Goal: Task Accomplishment & Management: Use online tool/utility

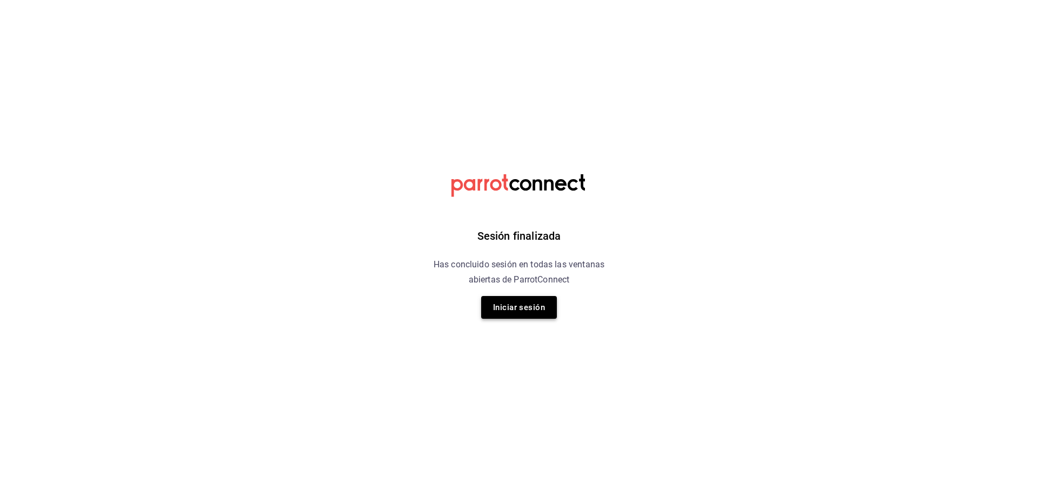
click at [511, 311] on button "Iniciar sesión" at bounding box center [519, 307] width 76 height 23
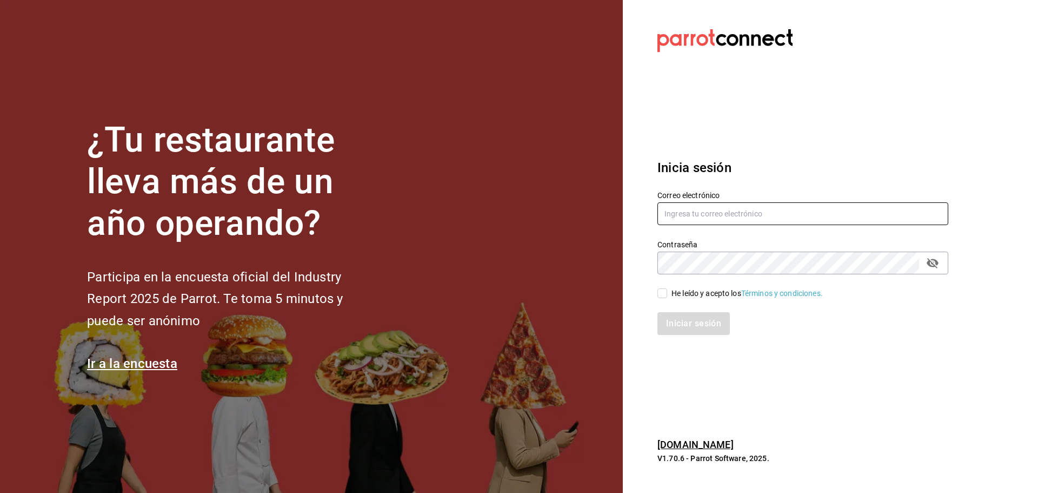
click at [681, 218] on input "text" at bounding box center [802, 213] width 291 height 23
type input "ramiroperazab@hotmail.com"
click at [690, 208] on input "ramiroperazab@hotmail.com" at bounding box center [802, 213] width 291 height 23
click at [671, 291] on span "He leído y acepto los Términos y condiciones." at bounding box center [745, 293] width 156 height 11
click at [667, 291] on input "He leído y acepto los Términos y condiciones." at bounding box center [662, 293] width 10 height 10
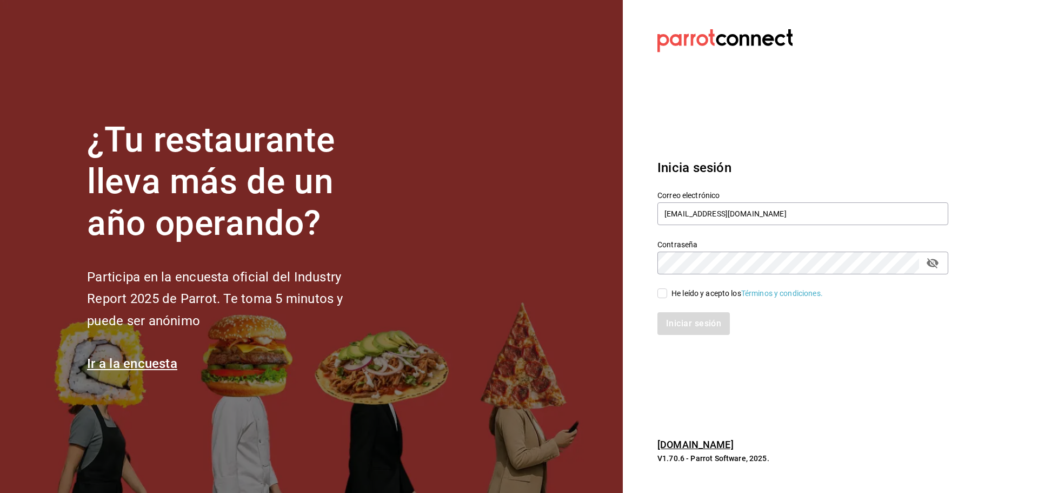
checkbox input "true"
click at [677, 314] on button "Iniciar sesión" at bounding box center [694, 323] width 74 height 23
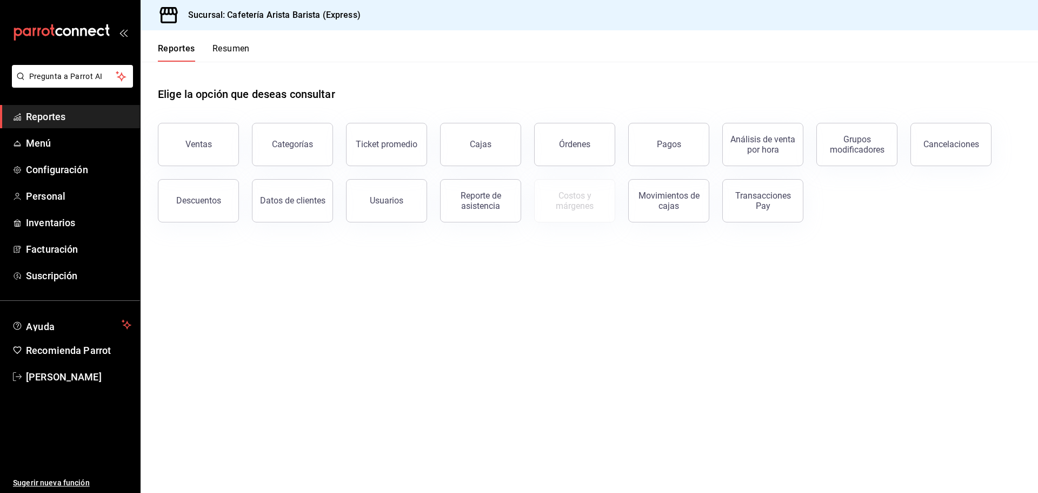
click at [225, 50] on button "Resumen" at bounding box center [230, 52] width 37 height 18
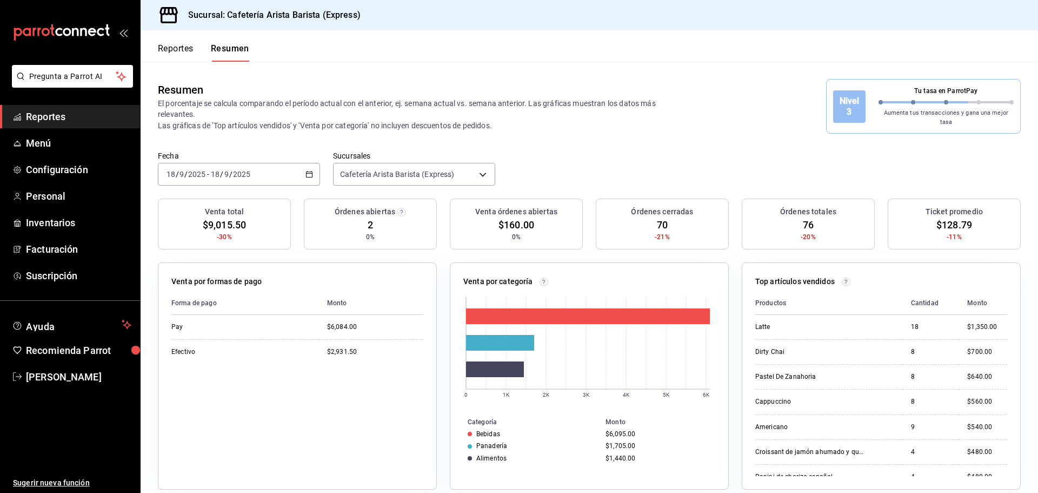
click at [168, 49] on button "Reportes" at bounding box center [176, 52] width 36 height 18
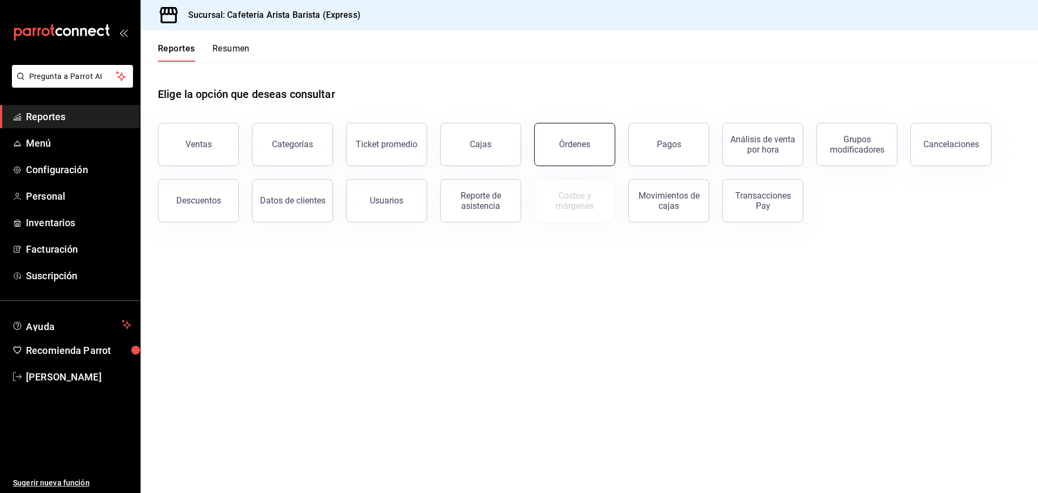
click at [570, 133] on button "Órdenes" at bounding box center [574, 144] width 81 height 43
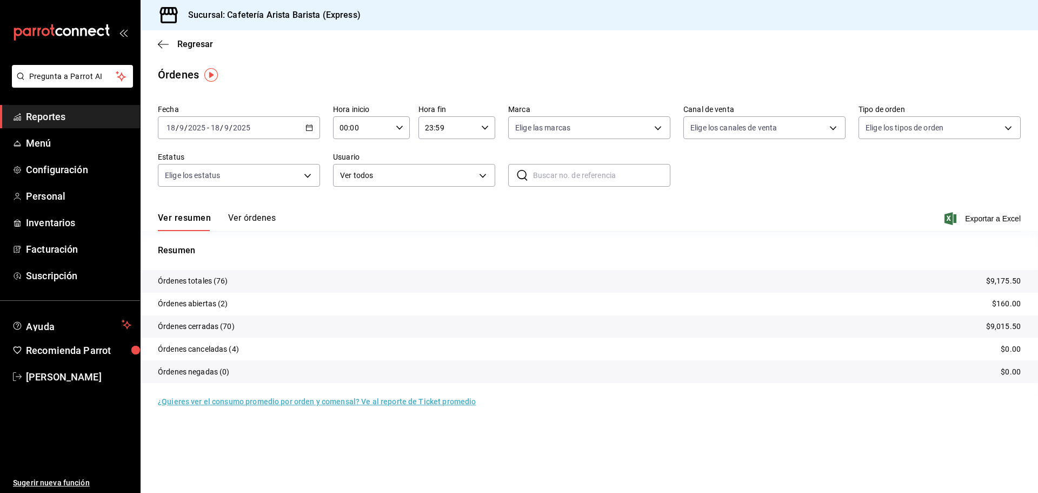
click at [260, 222] on button "Ver órdenes" at bounding box center [252, 221] width 48 height 18
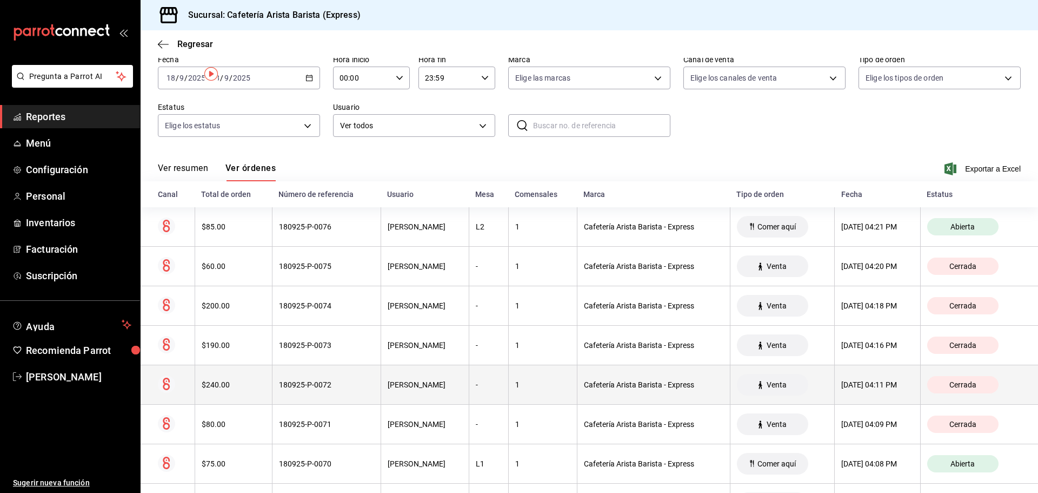
scroll to position [54, 0]
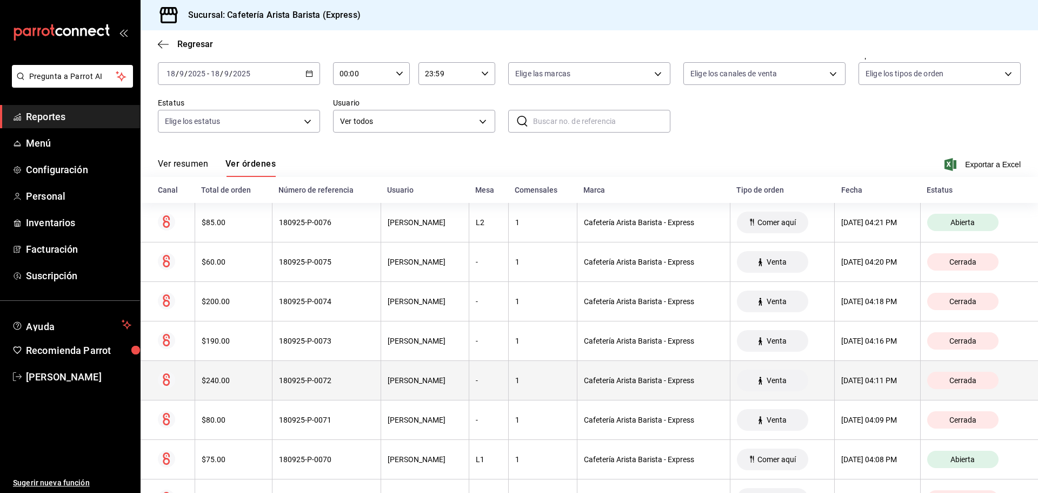
click at [394, 423] on div "Emiliano Peralta" at bounding box center [425, 419] width 75 height 9
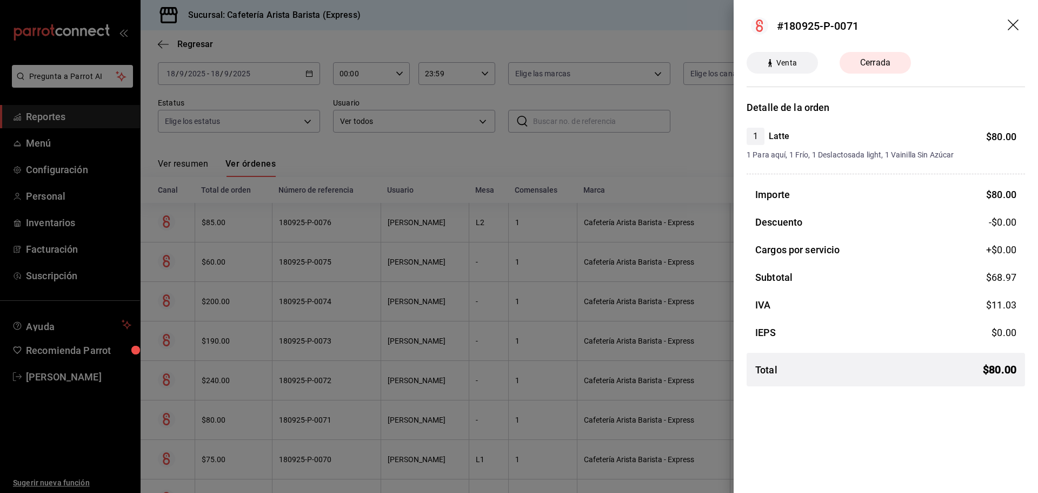
click at [394, 423] on div at bounding box center [519, 246] width 1038 height 493
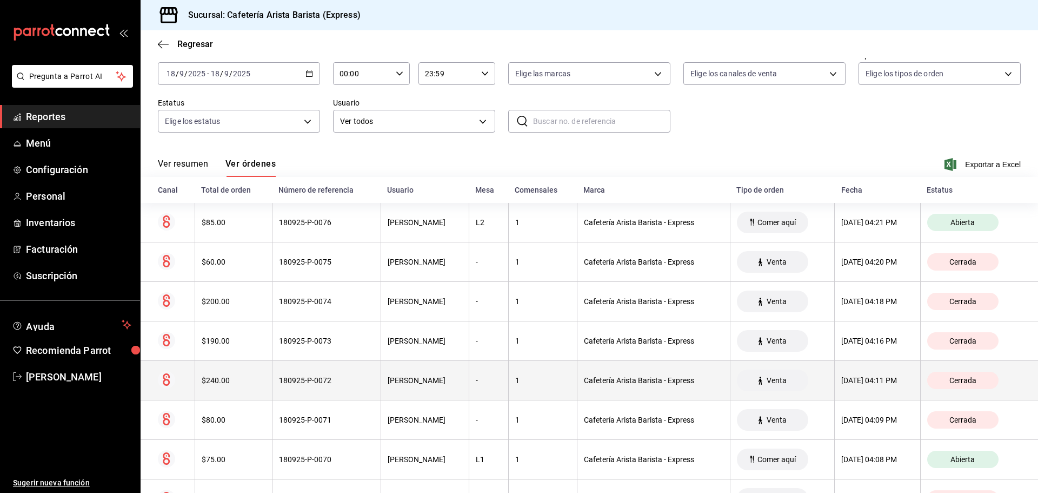
click at [389, 378] on div "Emiliano Peralta" at bounding box center [425, 380] width 75 height 9
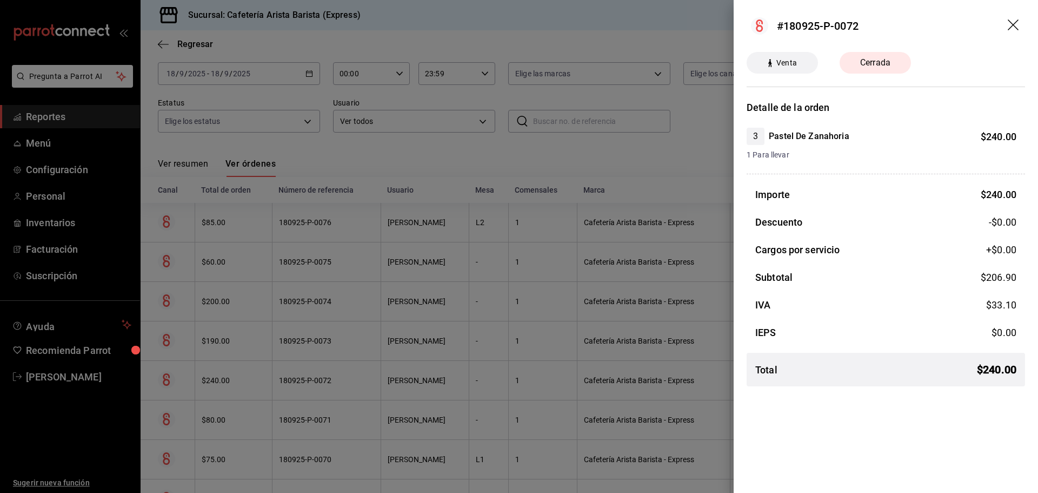
click at [389, 378] on div at bounding box center [519, 246] width 1038 height 493
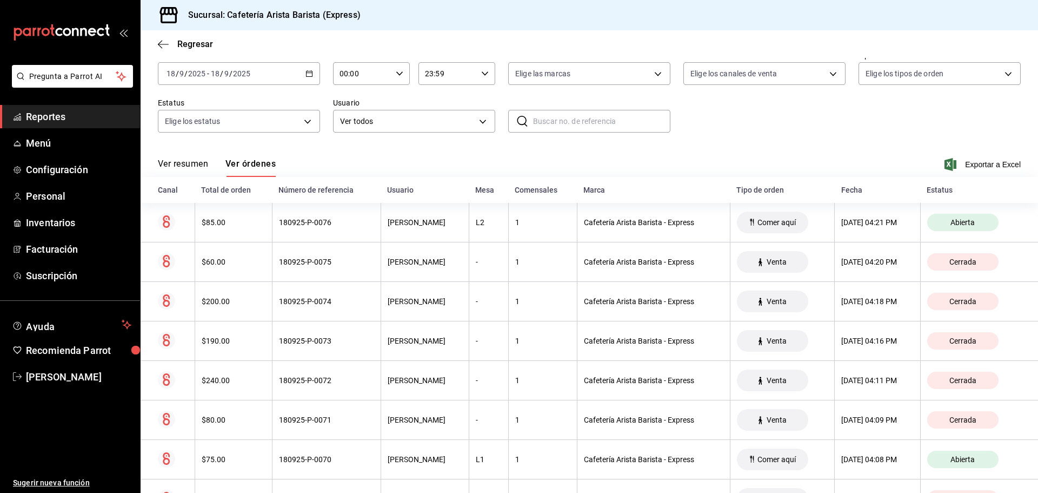
click at [389, 378] on div "Emiliano Peralta" at bounding box center [425, 380] width 75 height 9
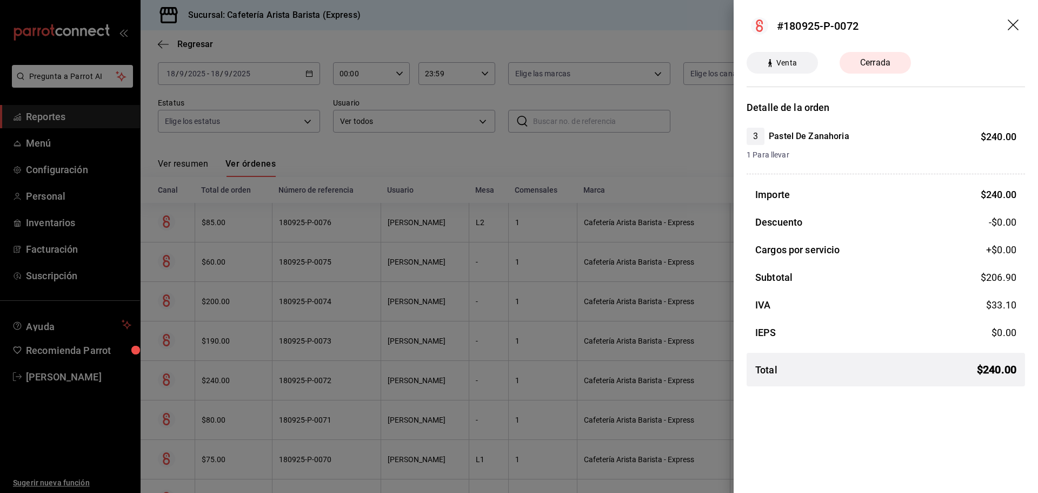
click at [389, 378] on div at bounding box center [519, 246] width 1038 height 493
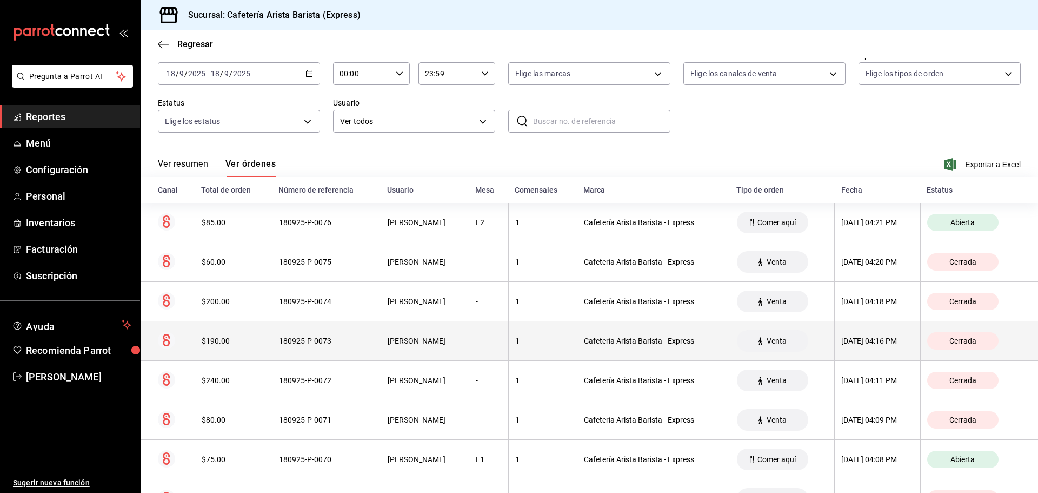
click at [399, 348] on th "Emiliano Peralta" at bounding box center [425, 340] width 88 height 39
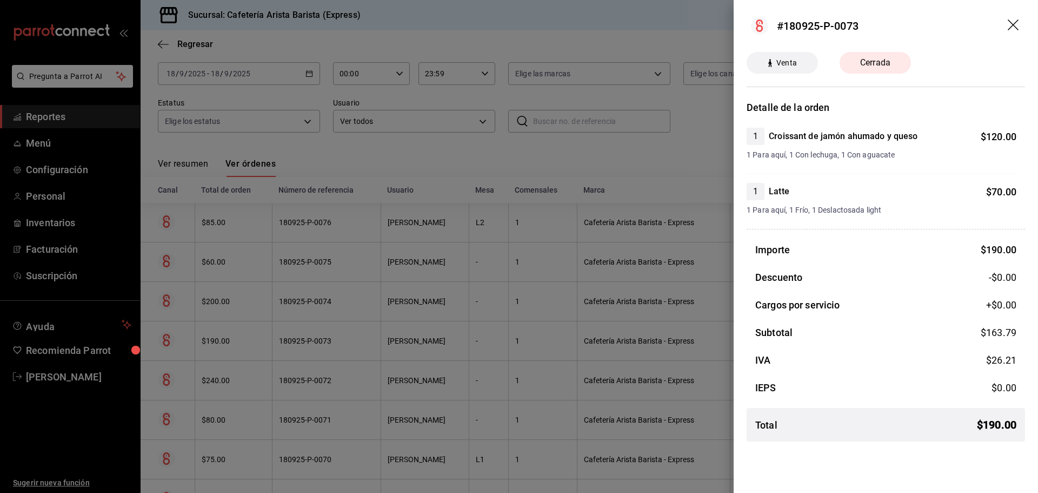
click at [400, 348] on div at bounding box center [519, 246] width 1038 height 493
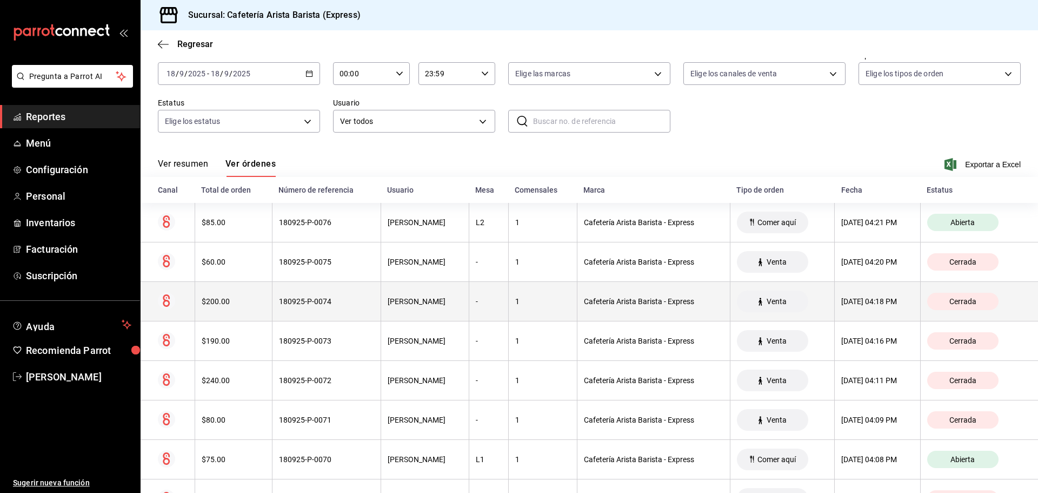
click at [392, 307] on th "Emiliano Peralta" at bounding box center [425, 301] width 88 height 39
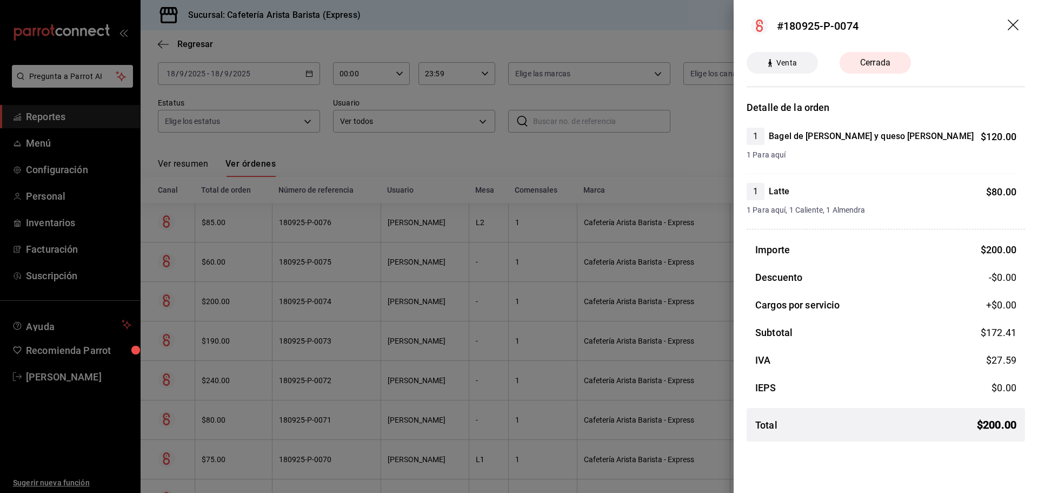
click at [392, 307] on div at bounding box center [519, 246] width 1038 height 493
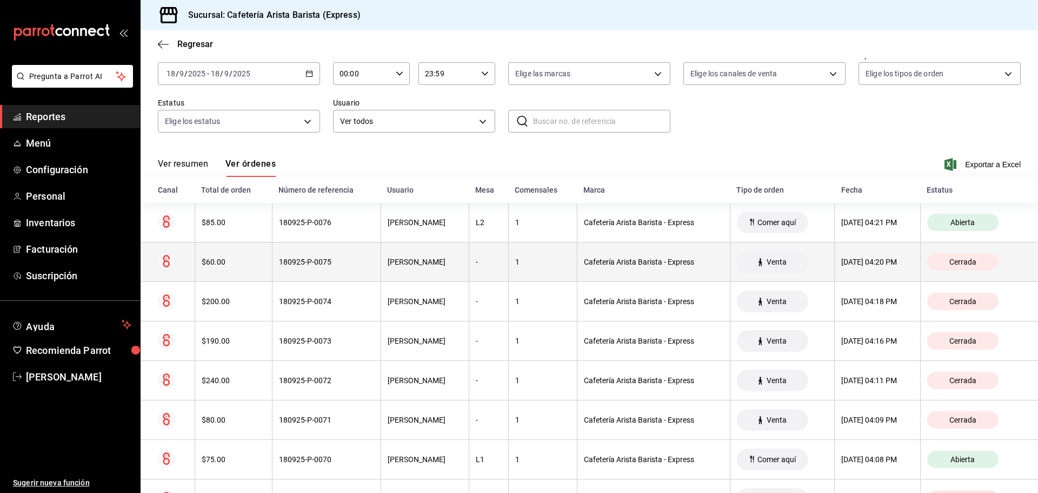
click at [395, 255] on th "Emiliano Peralta" at bounding box center [425, 261] width 88 height 39
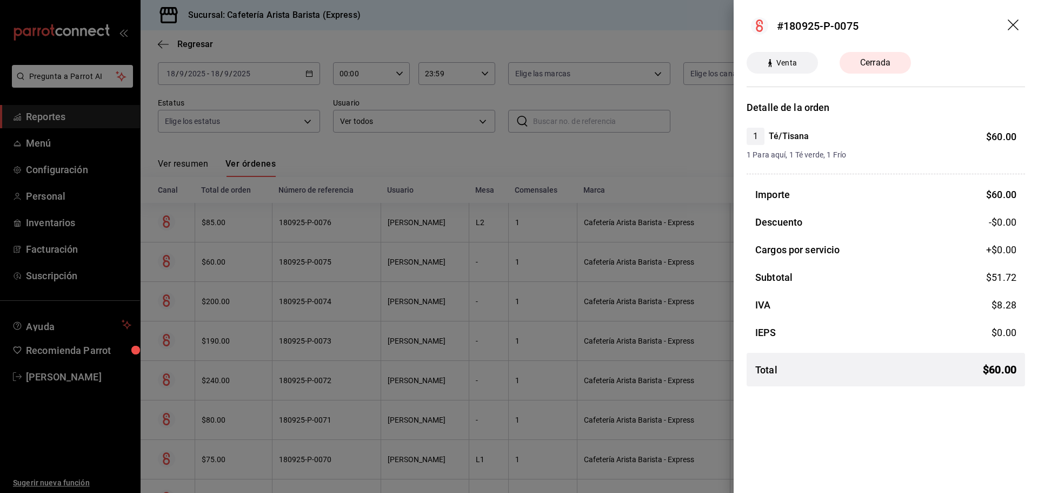
click at [396, 256] on div at bounding box center [519, 246] width 1038 height 493
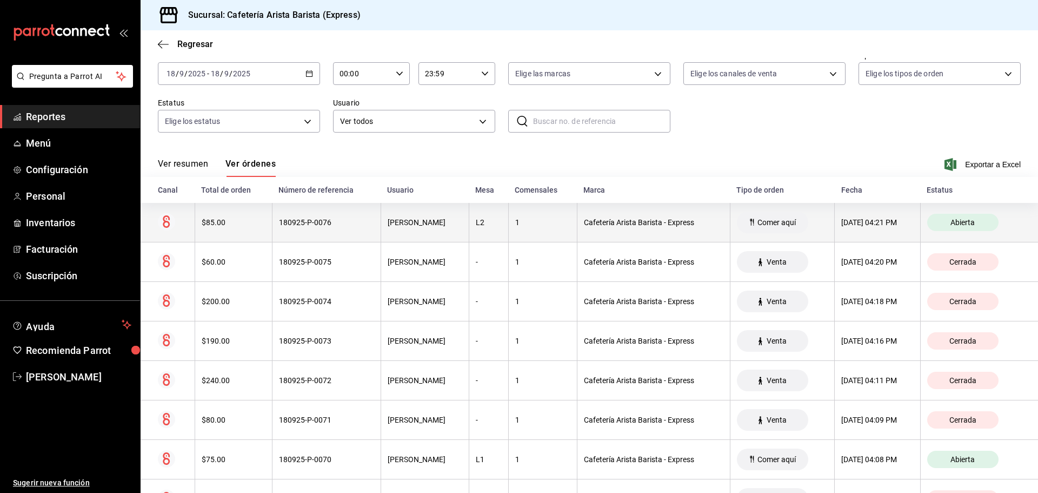
click at [403, 226] on div "Emiliano Peralta" at bounding box center [425, 222] width 75 height 9
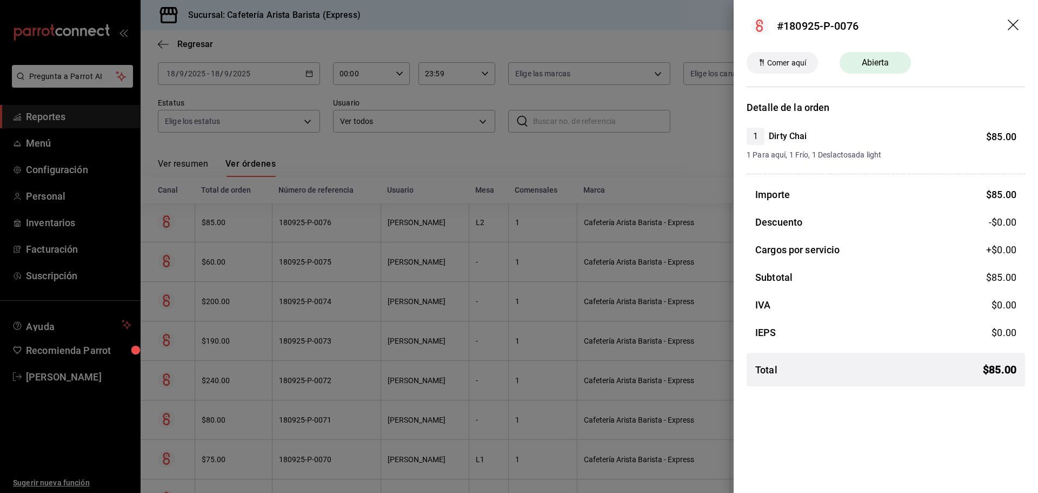
drag, startPoint x: 403, startPoint y: 226, endPoint x: 395, endPoint y: 222, distance: 8.9
click at [403, 226] on div at bounding box center [519, 246] width 1038 height 493
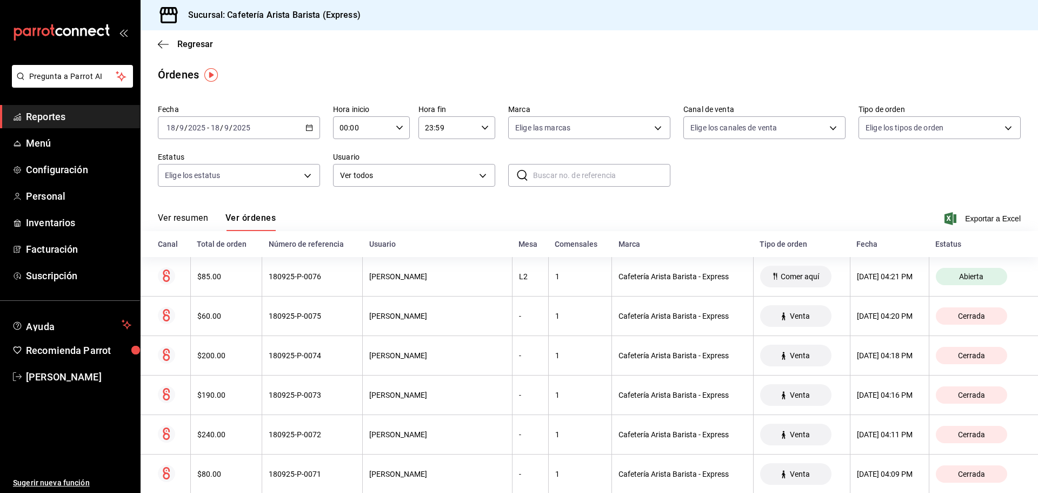
click at [289, 285] on th "180925-P-0076" at bounding box center [312, 276] width 101 height 39
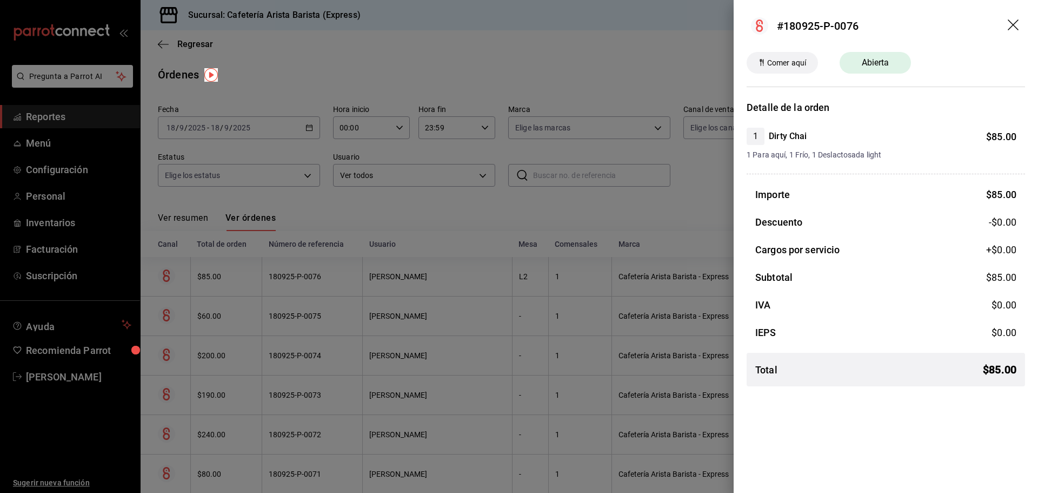
click at [289, 285] on div at bounding box center [519, 246] width 1038 height 493
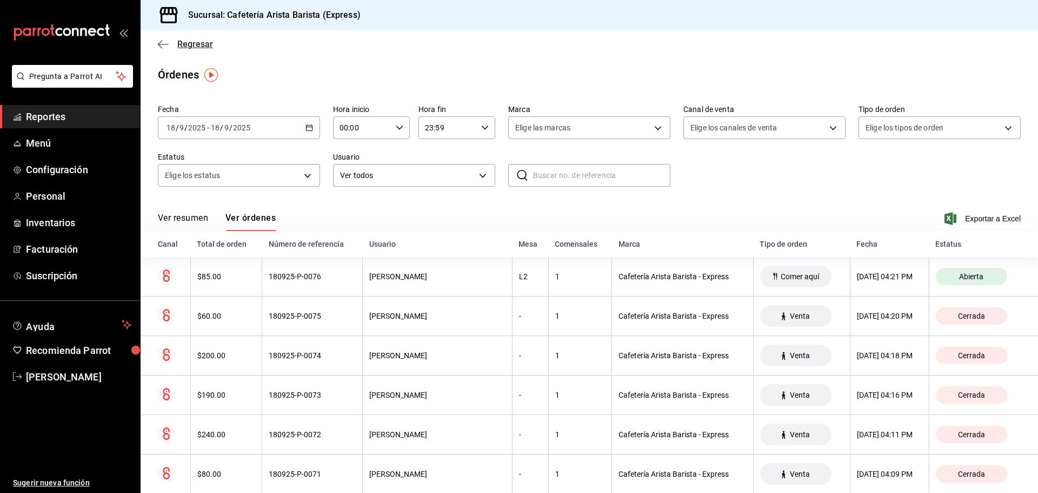
click at [184, 48] on span "Regresar" at bounding box center [195, 44] width 36 height 10
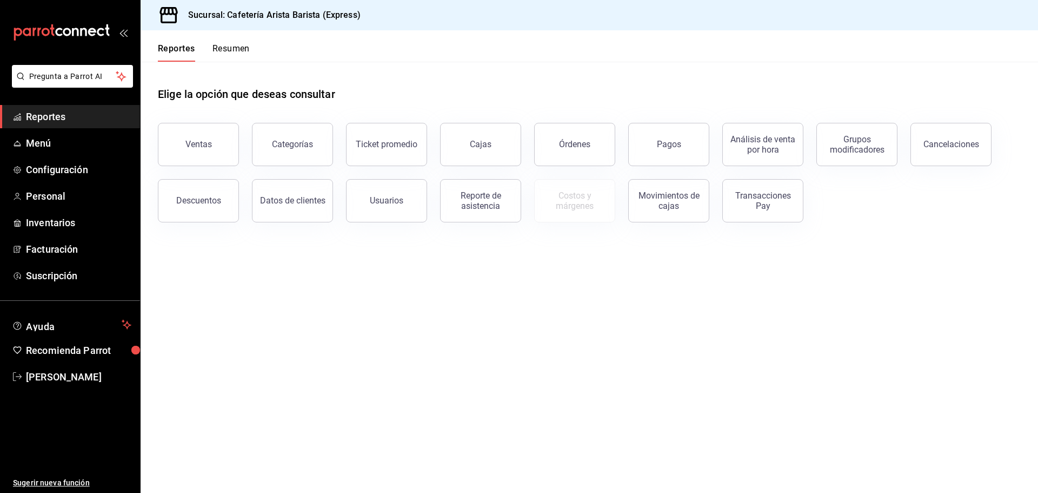
click at [227, 50] on button "Resumen" at bounding box center [230, 52] width 37 height 18
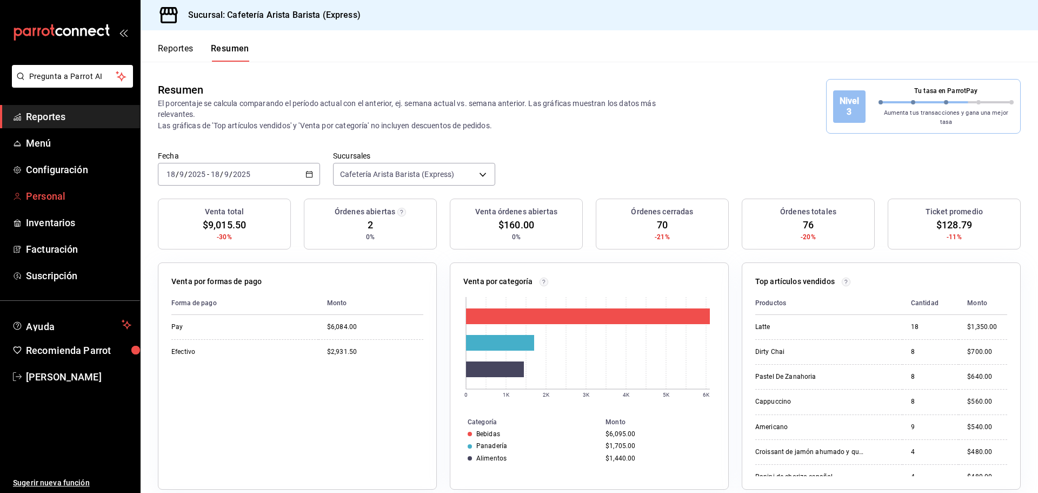
click at [95, 194] on span "Personal" at bounding box center [78, 196] width 105 height 15
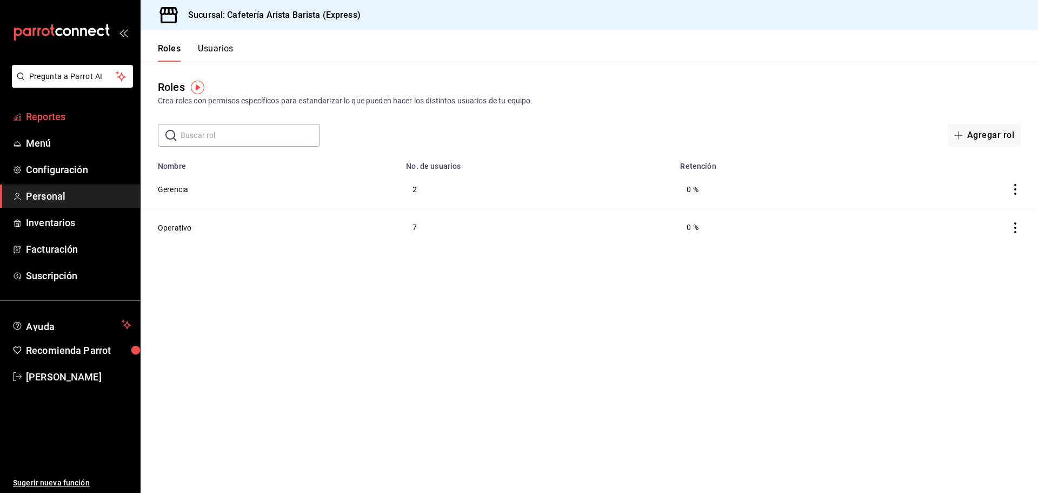
click at [88, 110] on span "Reportes" at bounding box center [78, 116] width 105 height 15
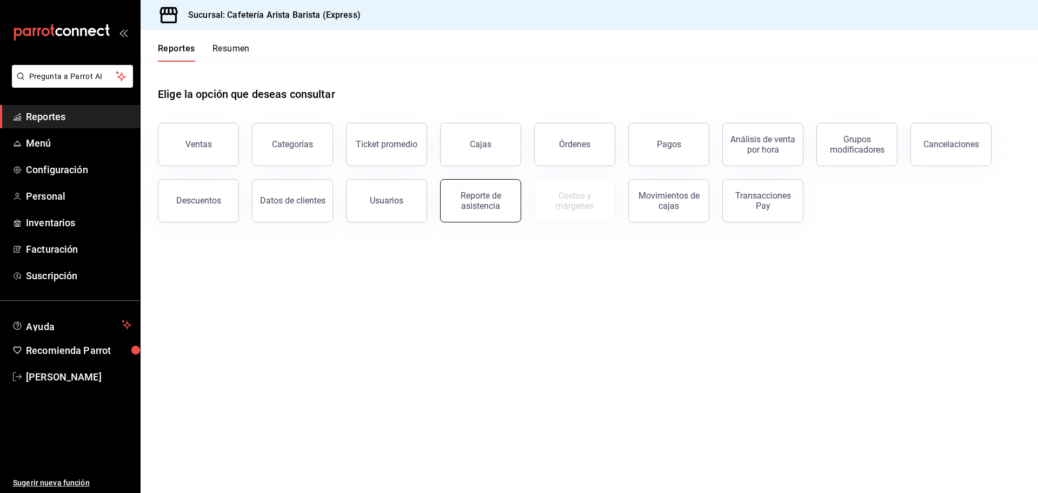
click at [467, 212] on button "Reporte de asistencia" at bounding box center [480, 200] width 81 height 43
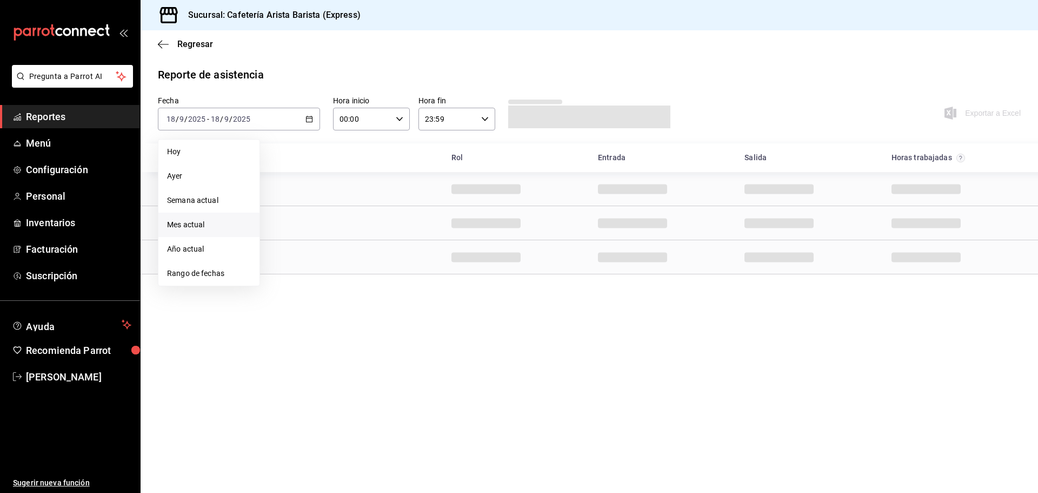
click at [219, 217] on li "Mes actual" at bounding box center [208, 224] width 101 height 24
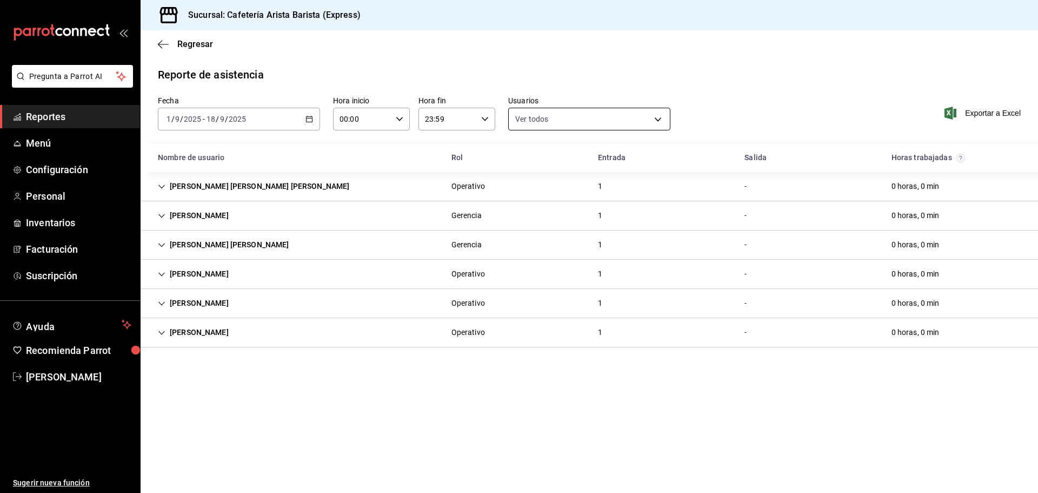
click at [598, 114] on body "Pregunta a Parrot AI Reportes Menú Configuración Personal Inventarios Facturaci…" at bounding box center [519, 246] width 1038 height 493
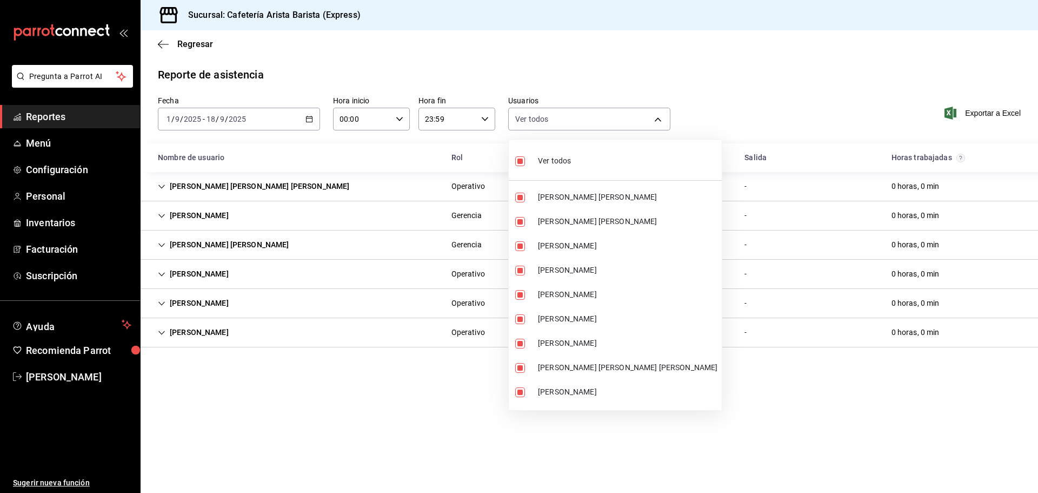
click at [585, 158] on li "Ver todos" at bounding box center [615, 160] width 213 height 32
checkbox input "false"
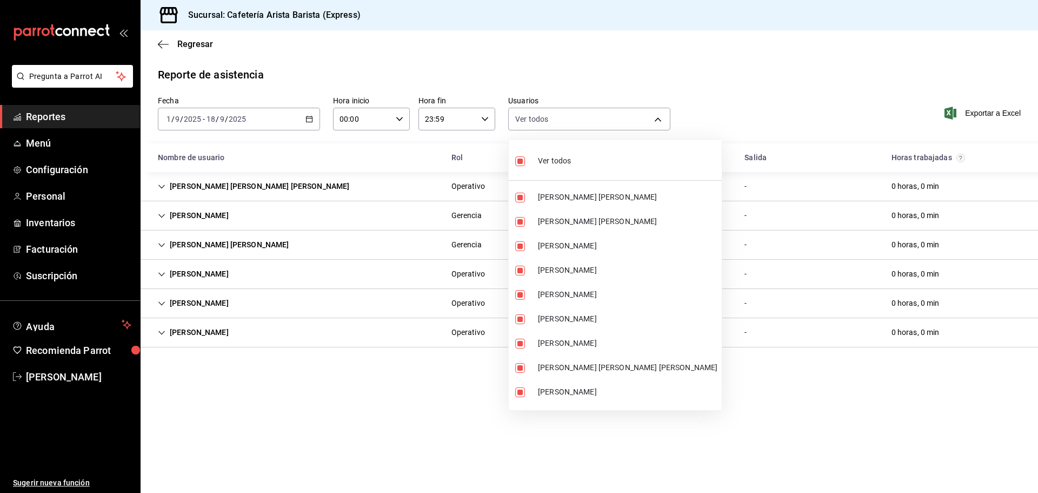
checkbox input "false"
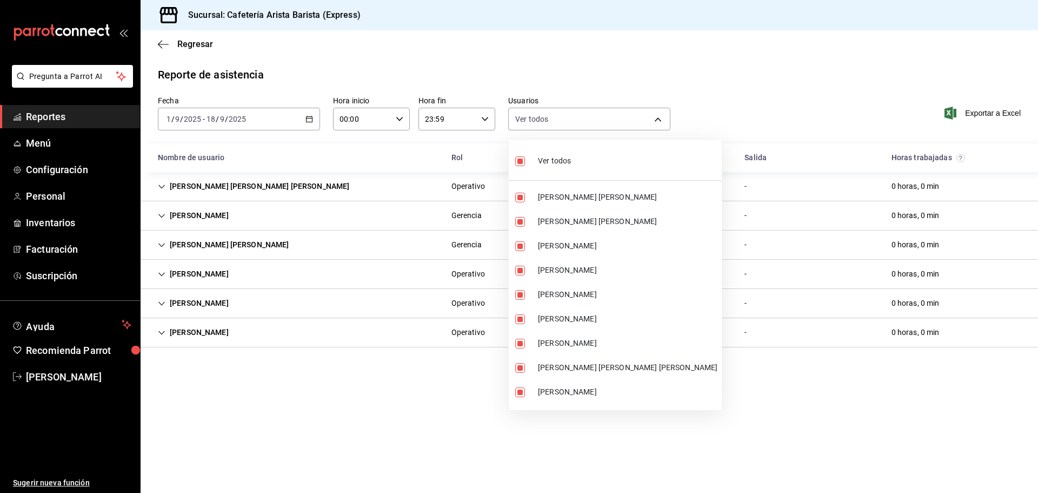
checkbox input "false"
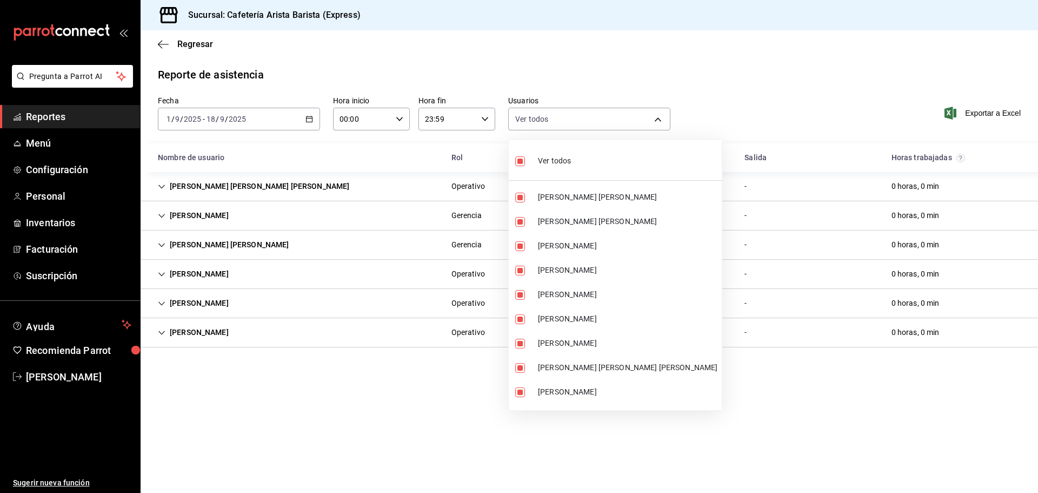
checkbox input "false"
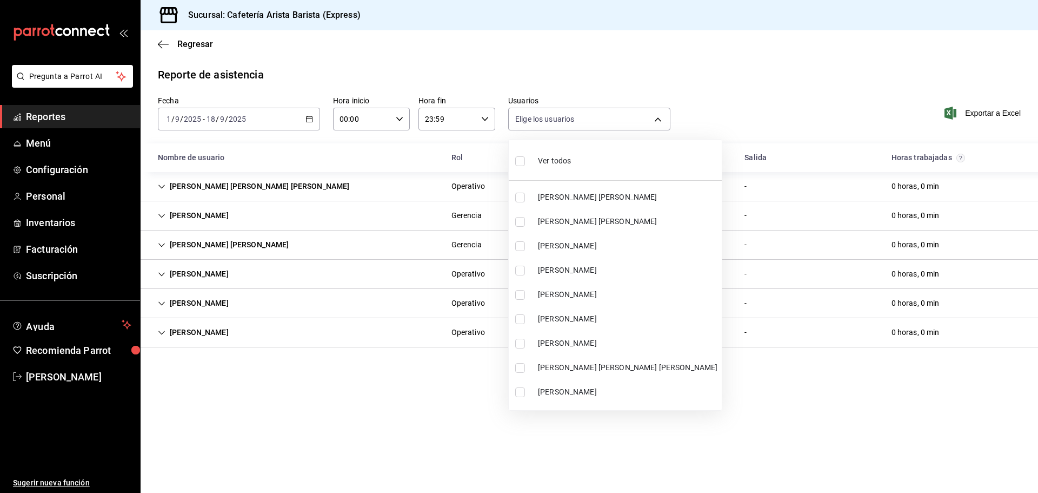
click at [593, 251] on span "Diego Morantes" at bounding box center [627, 245] width 179 height 11
type input "b0a10384-a53e-49d4-99e2-9298ce4e6258"
checkbox input "true"
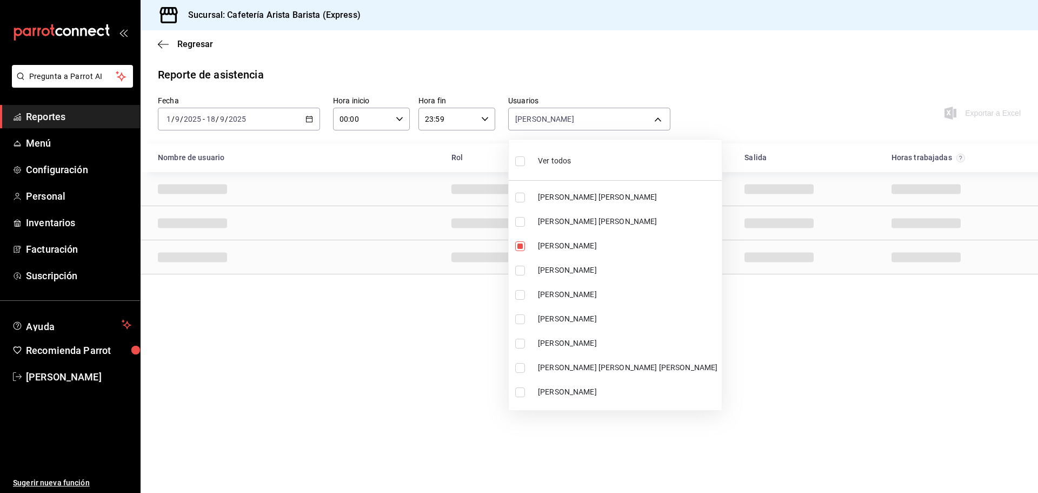
click at [822, 388] on div at bounding box center [519, 246] width 1038 height 493
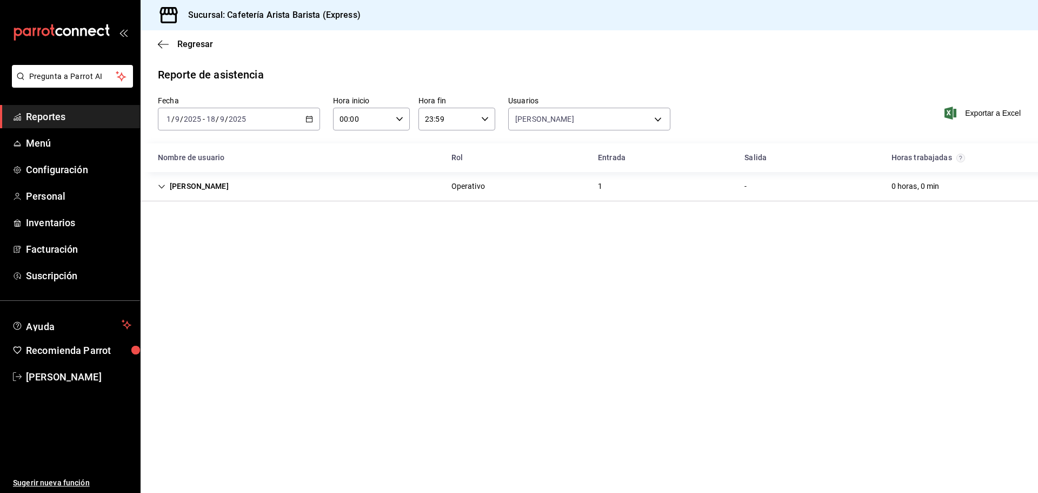
click at [639, 194] on div "Diego Morantes Operativo 1 - 0 horas, 0 min" at bounding box center [589, 186] width 897 height 29
click at [997, 108] on span "Exportar a Excel" at bounding box center [984, 113] width 74 height 13
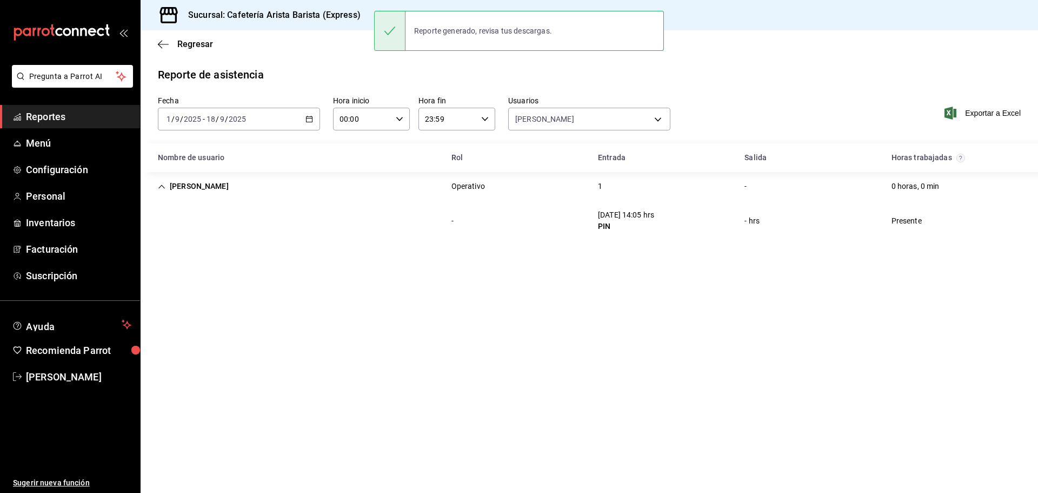
click at [312, 116] on icon "button" at bounding box center [309, 119] width 8 height 8
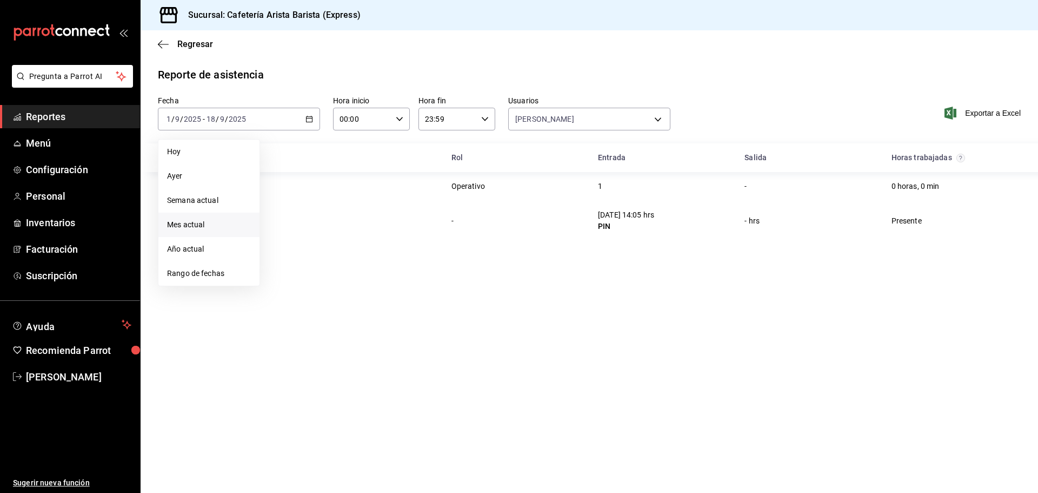
click at [210, 227] on span "Mes actual" at bounding box center [209, 224] width 84 height 11
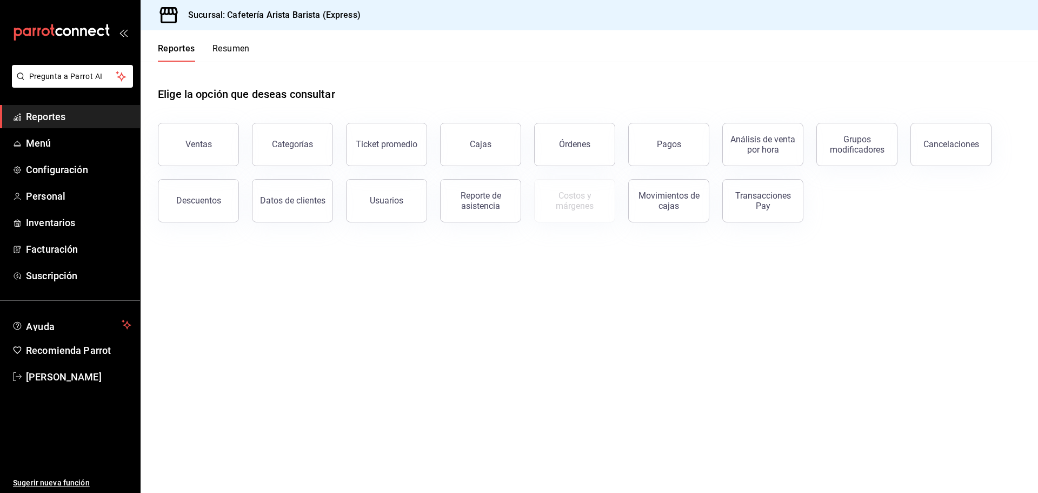
click at [215, 51] on button "Resumen" at bounding box center [230, 52] width 37 height 18
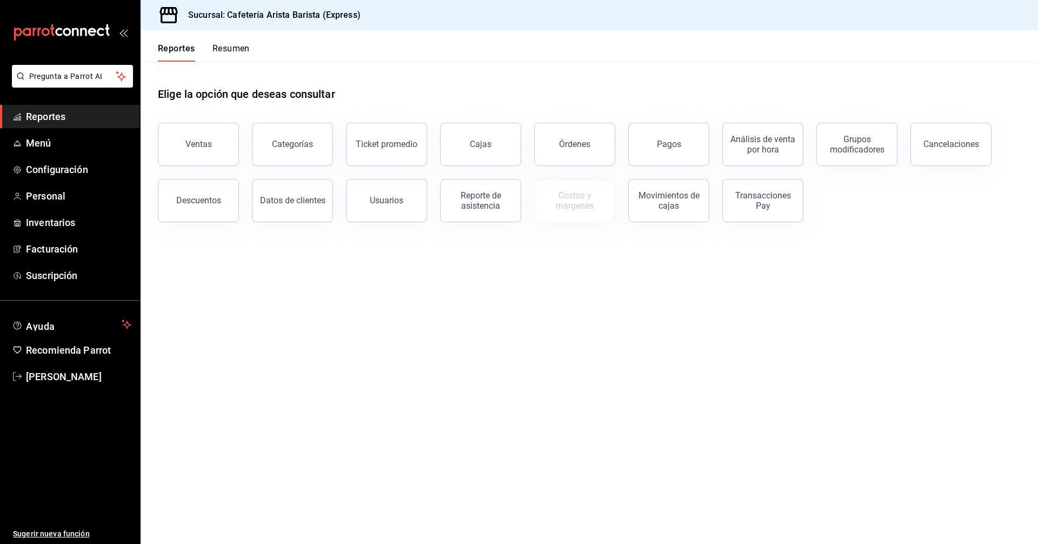
click at [237, 42] on div "Reportes Resumen" at bounding box center [195, 45] width 109 height 31
click at [242, 50] on button "Resumen" at bounding box center [230, 52] width 37 height 18
click at [231, 54] on button "Resumen" at bounding box center [230, 52] width 37 height 18
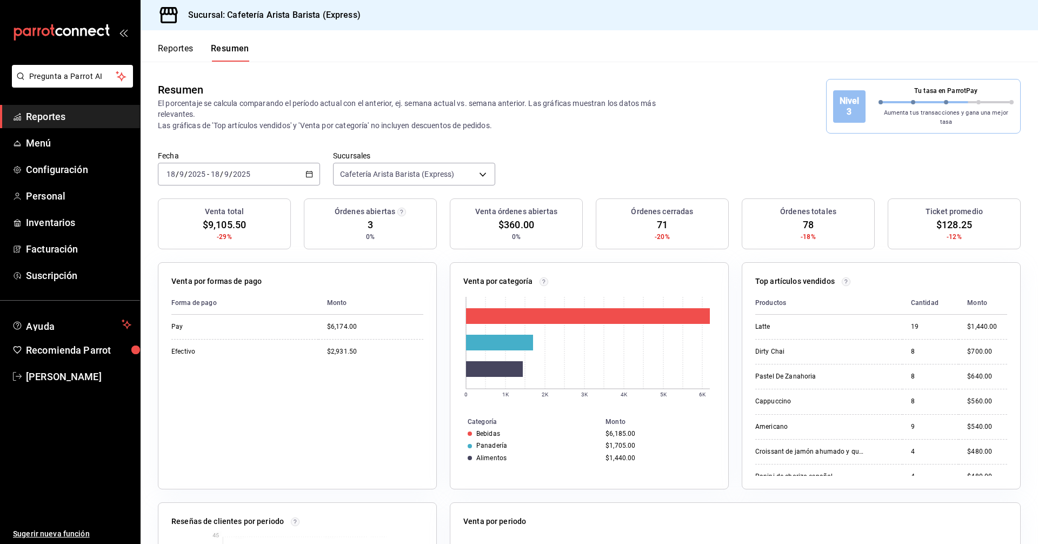
click at [187, 50] on button "Reportes" at bounding box center [176, 52] width 36 height 18
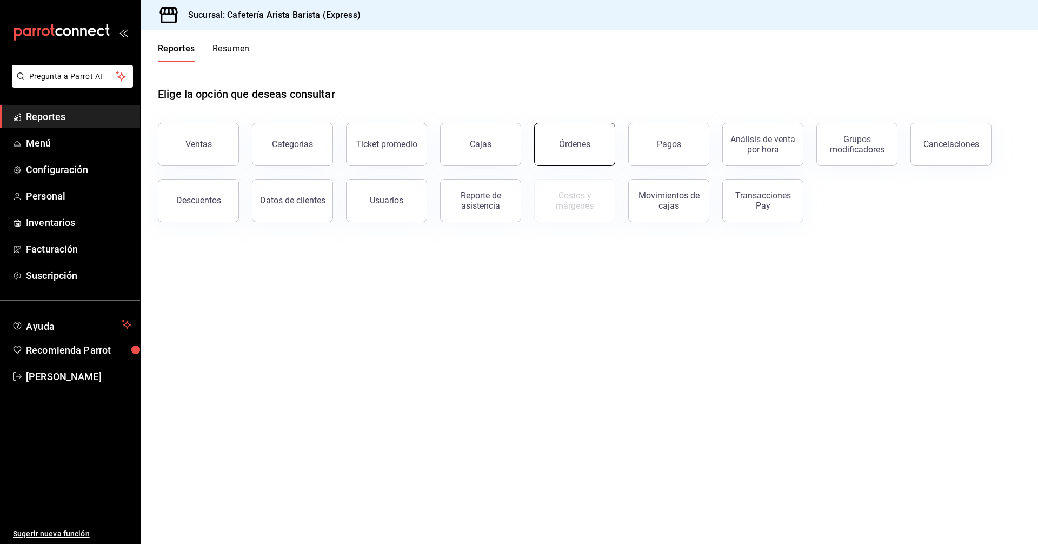
click at [573, 138] on button "Órdenes" at bounding box center [574, 144] width 81 height 43
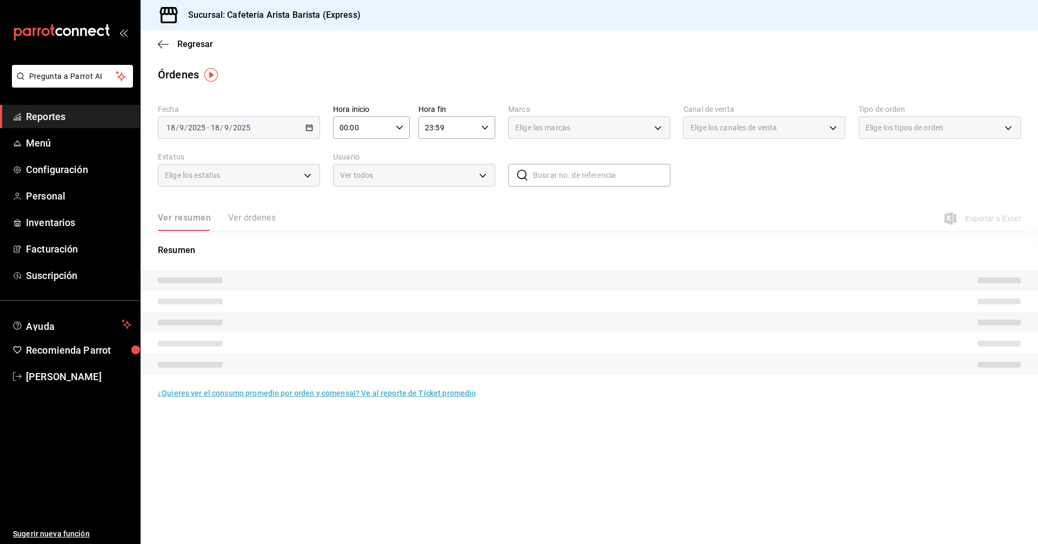
click at [255, 217] on div "Ver resumen Ver órdenes" at bounding box center [217, 221] width 118 height 18
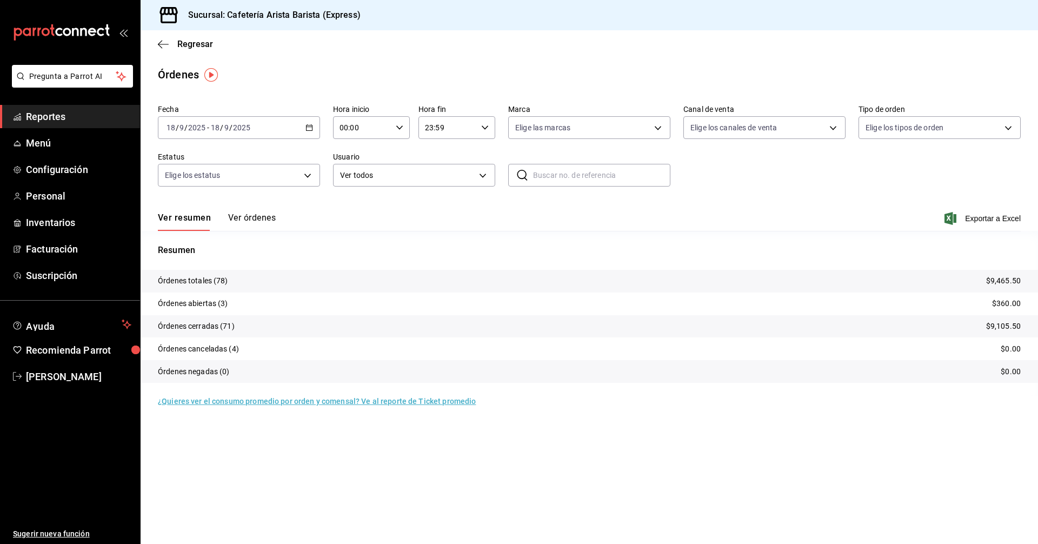
click at [256, 217] on button "Ver órdenes" at bounding box center [252, 221] width 48 height 18
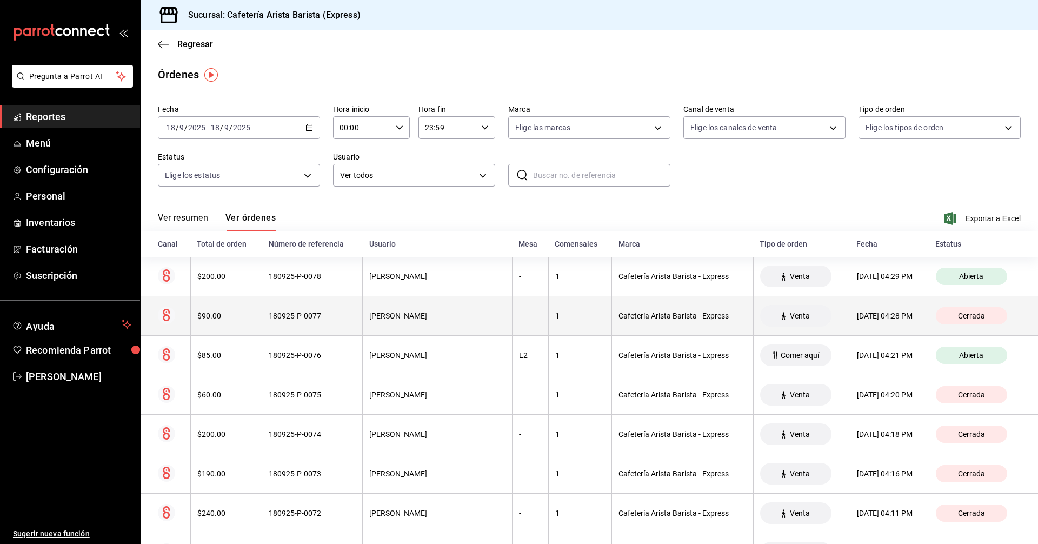
click at [251, 315] on div "$90.00" at bounding box center [226, 315] width 58 height 9
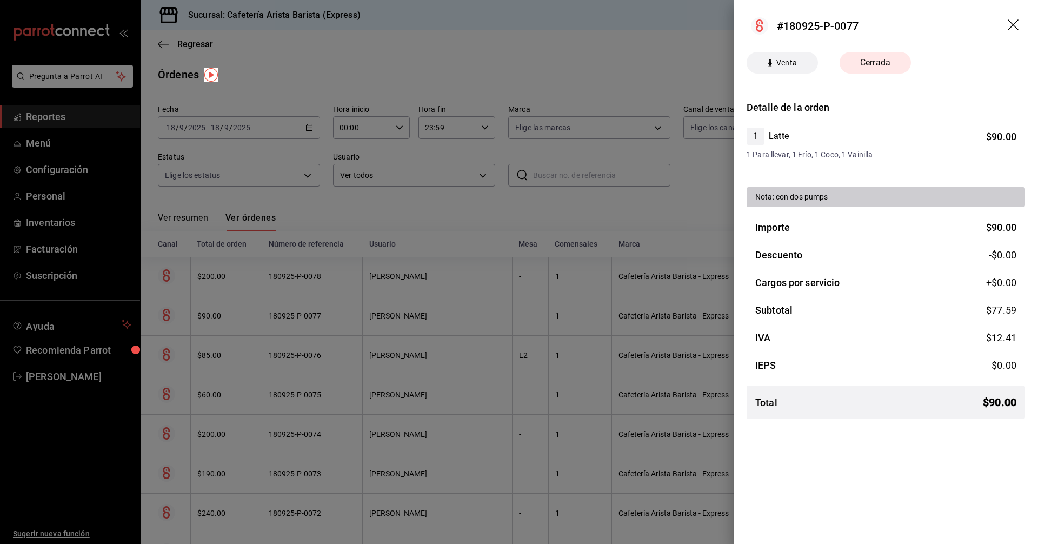
click at [251, 315] on div at bounding box center [519, 272] width 1038 height 544
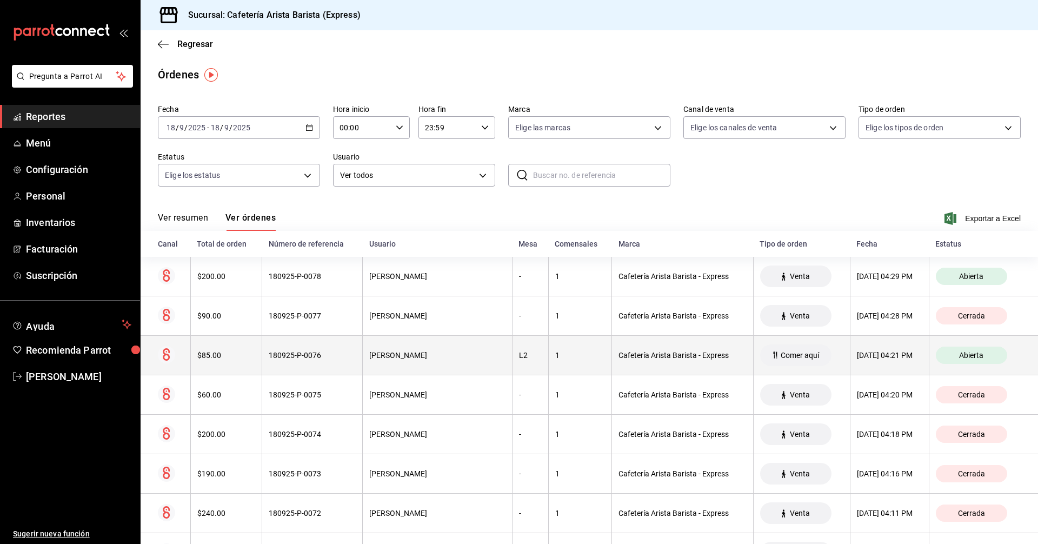
click at [257, 362] on th "$85.00" at bounding box center [225, 355] width 71 height 39
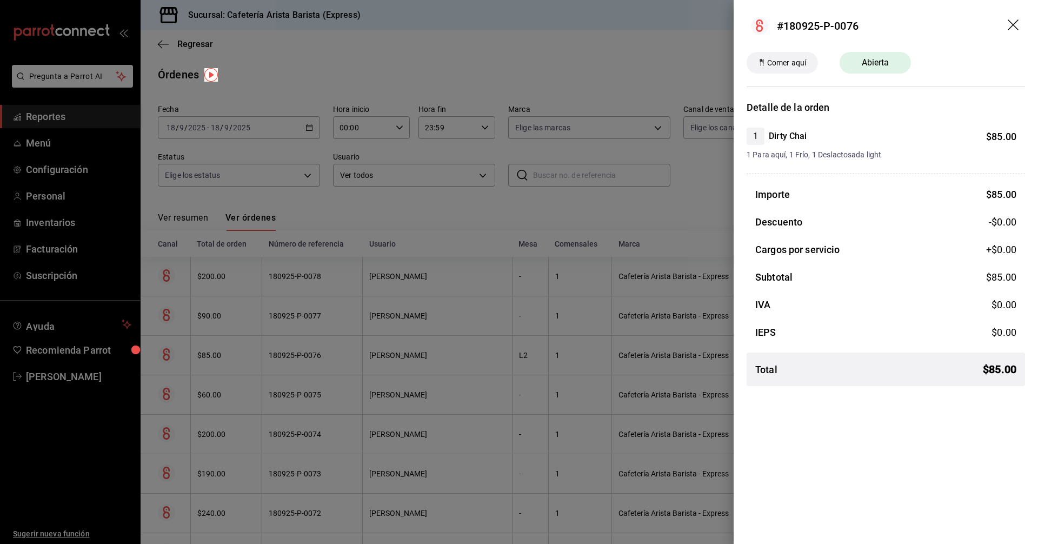
click at [257, 362] on div at bounding box center [519, 272] width 1038 height 544
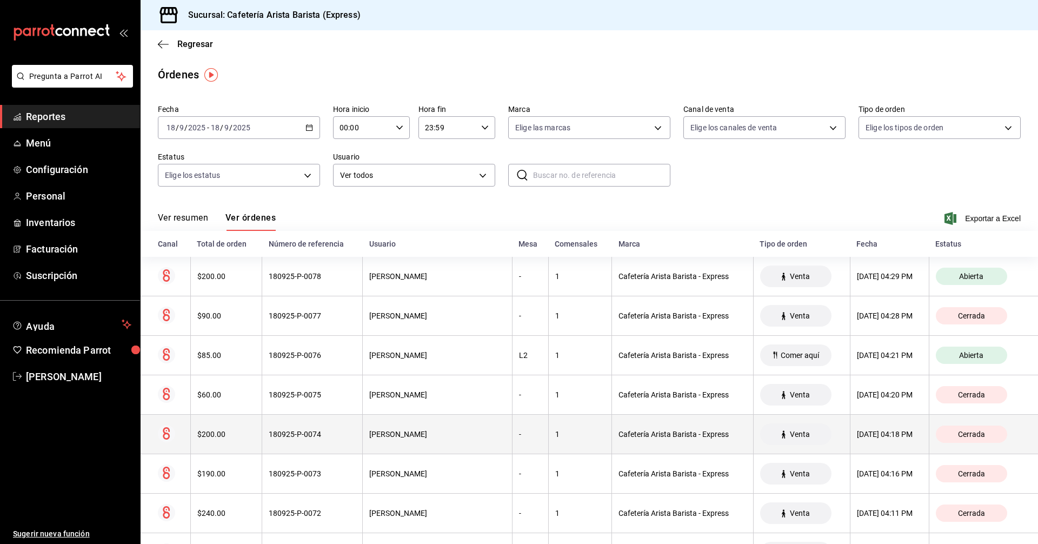
click at [259, 422] on th "$200.00" at bounding box center [225, 434] width 71 height 39
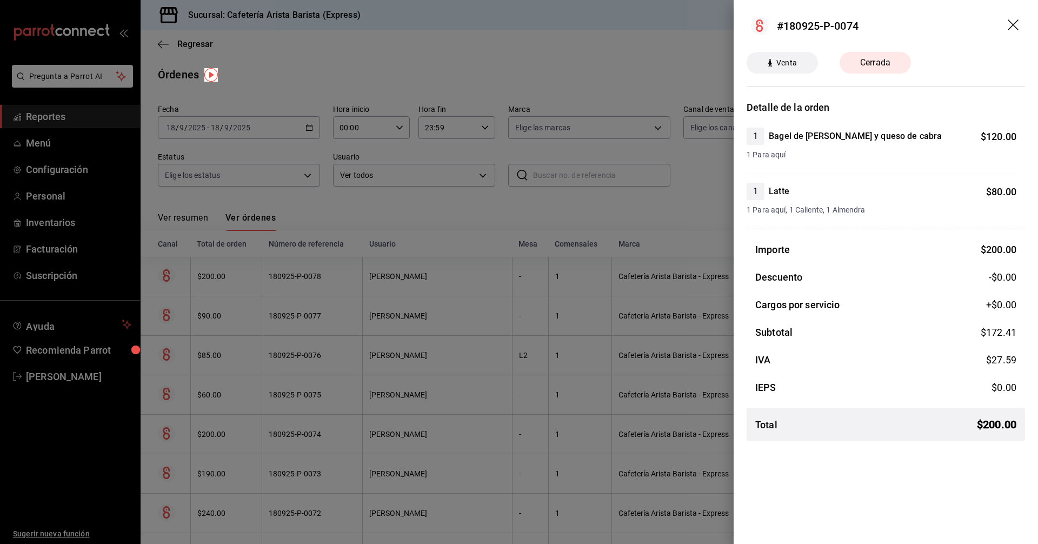
click at [259, 422] on div at bounding box center [519, 272] width 1038 height 544
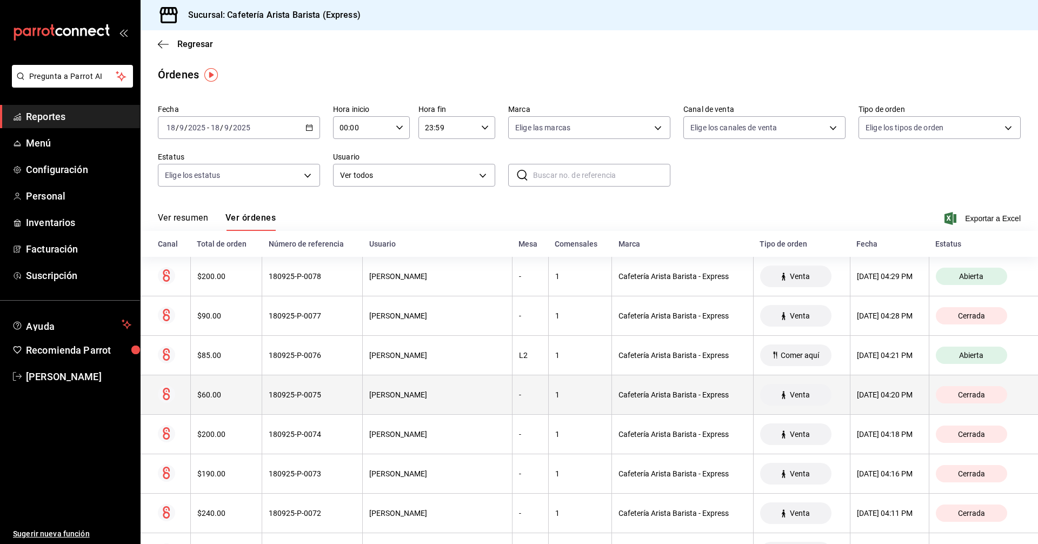
click at [261, 390] on th "$60.00" at bounding box center [225, 394] width 71 height 39
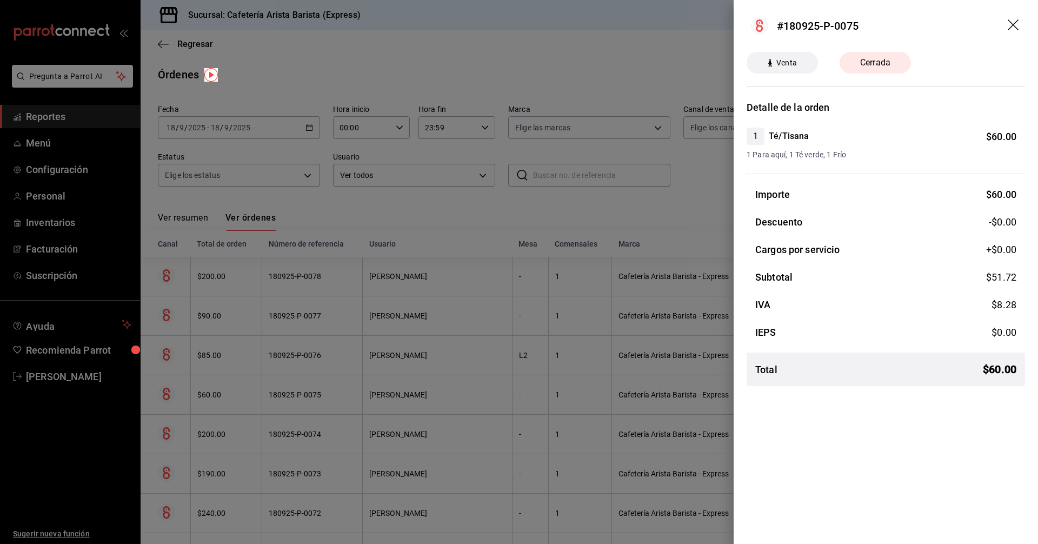
click at [261, 390] on div at bounding box center [519, 272] width 1038 height 544
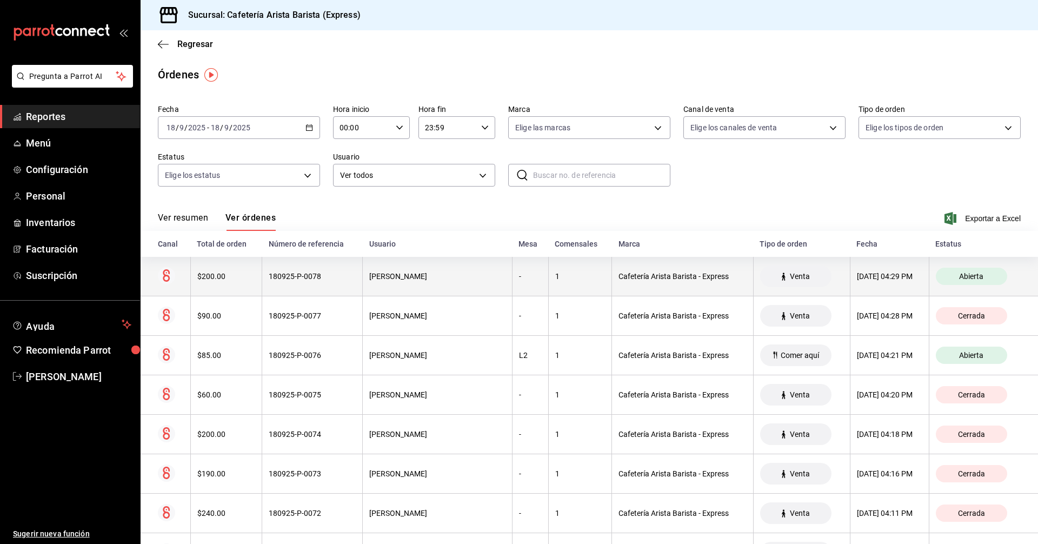
click at [257, 281] on th "$200.00" at bounding box center [225, 276] width 71 height 39
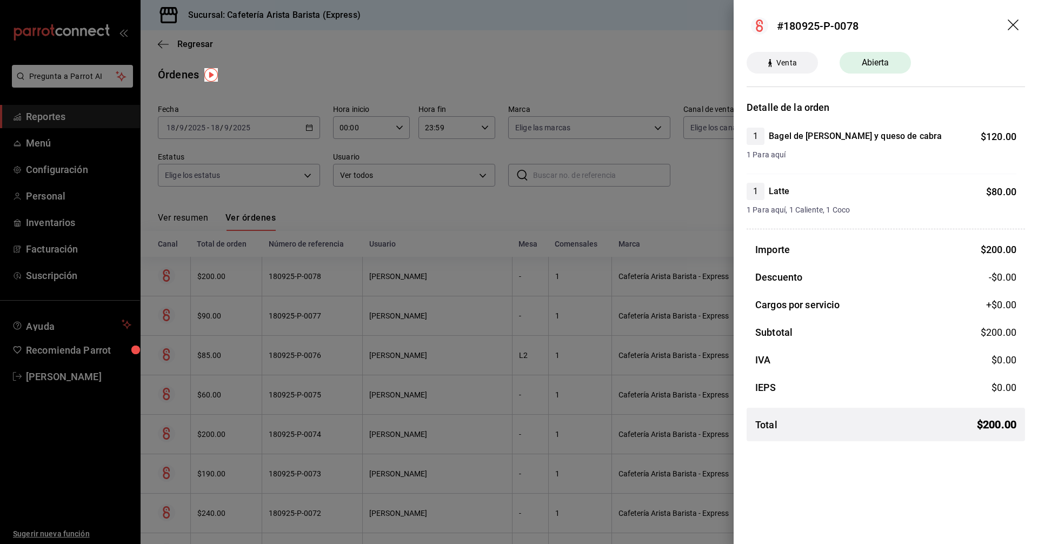
click at [257, 281] on div at bounding box center [519, 272] width 1038 height 544
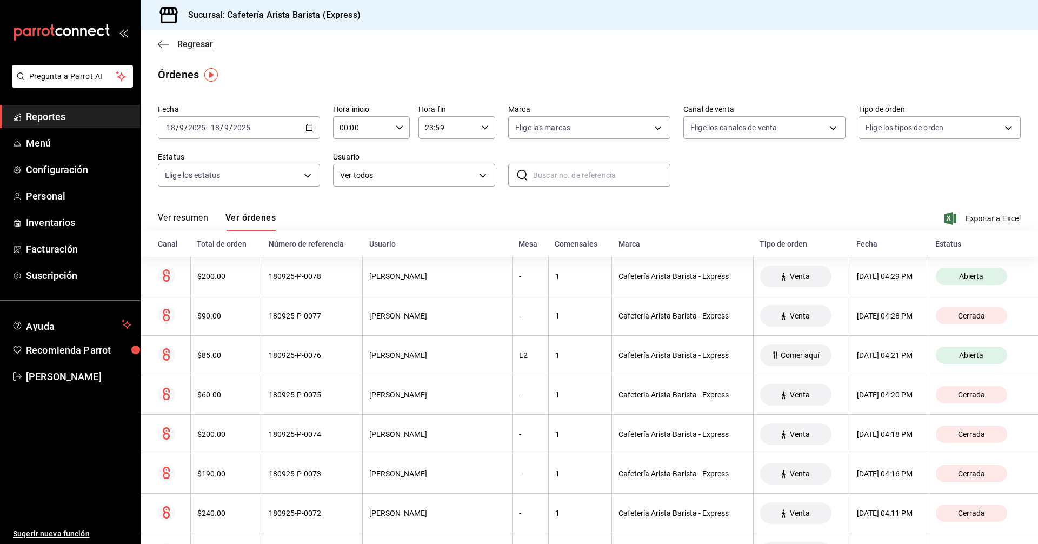
click at [186, 46] on span "Regresar" at bounding box center [195, 44] width 36 height 10
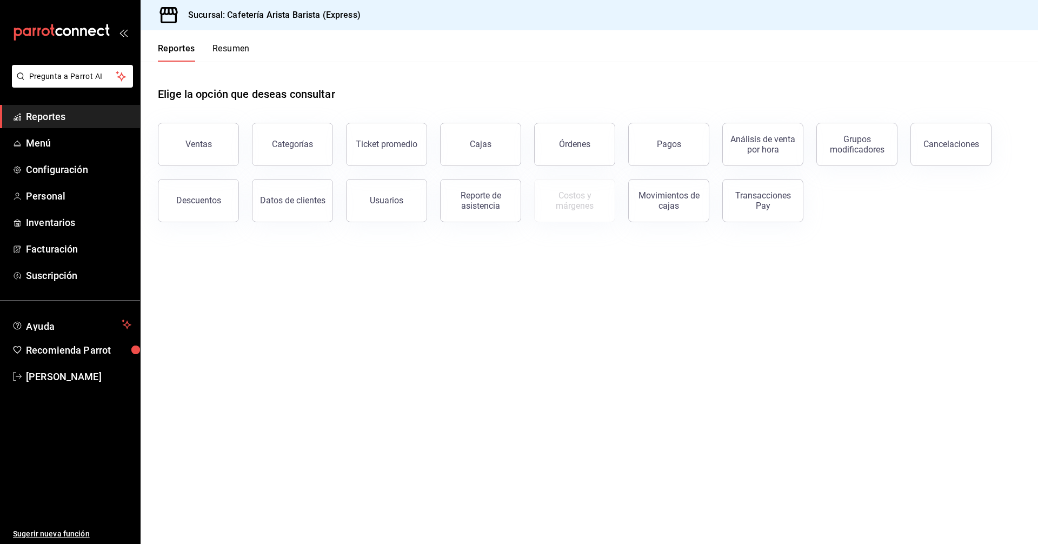
click at [257, 54] on header "Reportes Resumen" at bounding box center [589, 45] width 897 height 31
click at [245, 52] on button "Resumen" at bounding box center [230, 52] width 37 height 18
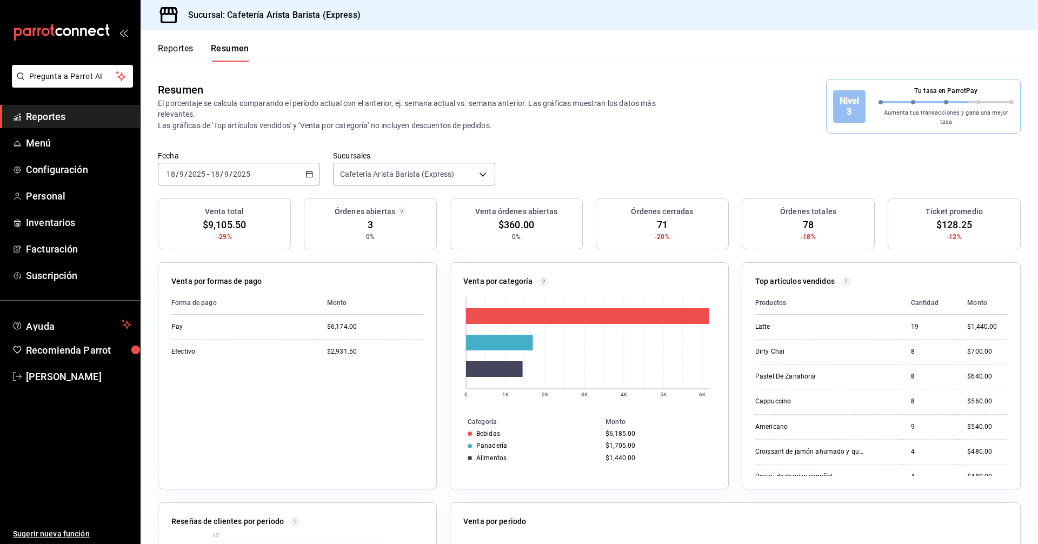
click at [245, 52] on button "Resumen" at bounding box center [230, 52] width 38 height 18
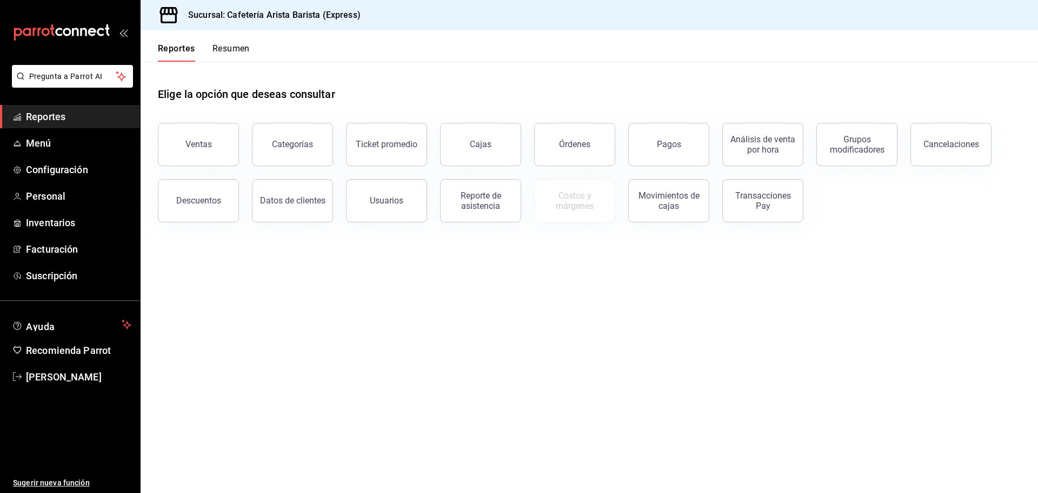
click at [223, 46] on button "Resumen" at bounding box center [230, 52] width 37 height 18
